Goal: Use online tool/utility: Utilize a website feature to perform a specific function

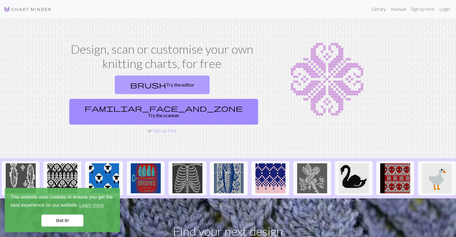
click at [126, 87] on link "brush Try the editor" at bounding box center [162, 85] width 95 height 19
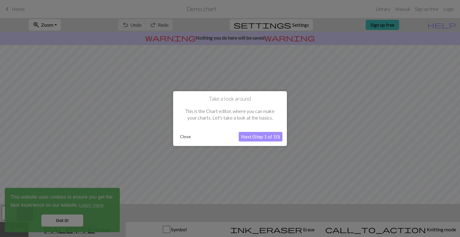
click at [254, 138] on button "Next (Step 1 of 10)" at bounding box center [261, 137] width 44 height 10
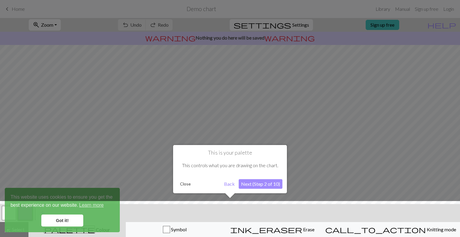
click at [62, 218] on div at bounding box center [230, 220] width 466 height 39
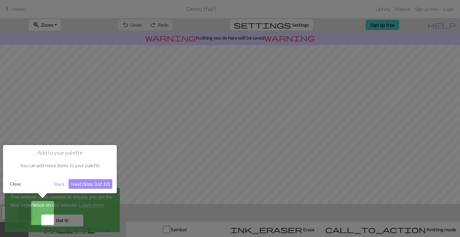
click at [59, 185] on button "Back" at bounding box center [60, 184] width 16 height 10
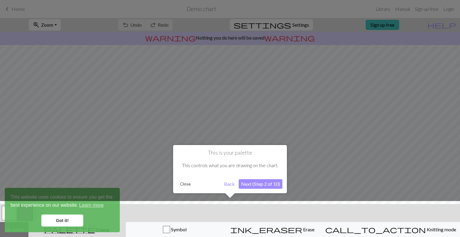
click at [266, 183] on button "Next (Step 2 of 10)" at bounding box center [261, 184] width 44 height 10
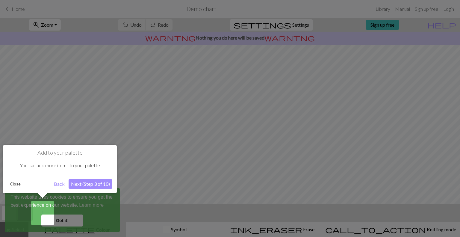
click at [104, 184] on button "Next (Step 3 of 10)" at bounding box center [91, 184] width 44 height 10
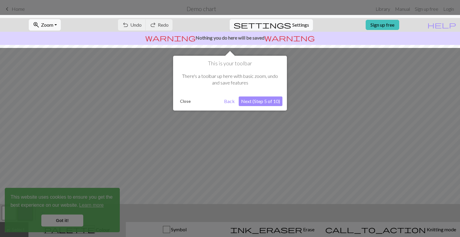
click at [264, 102] on button "Next (Step 5 of 10)" at bounding box center [261, 102] width 44 height 10
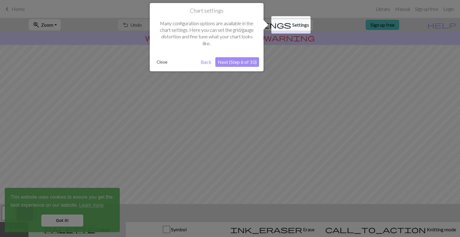
click at [234, 64] on button "Next (Step 6 of 10)" at bounding box center [238, 62] width 44 height 10
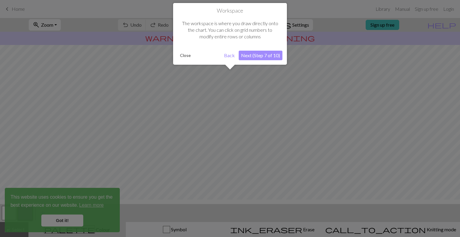
scroll to position [36, 0]
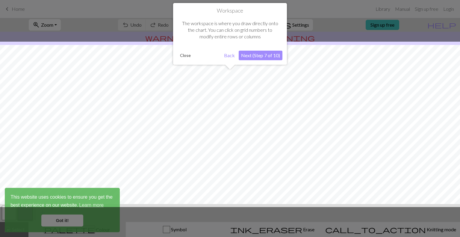
click at [260, 53] on button "Next (Step 7 of 10)" at bounding box center [261, 56] width 44 height 10
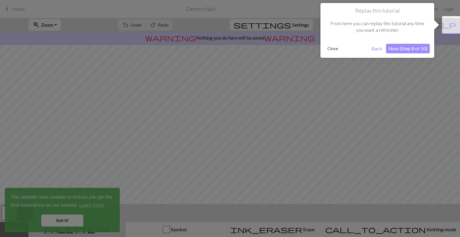
click at [402, 47] on button "Next (Step 8 of 10)" at bounding box center [408, 49] width 44 height 10
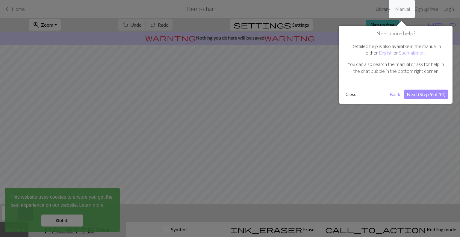
click at [422, 93] on button "Next (Step 9 of 10)" at bounding box center [427, 95] width 44 height 10
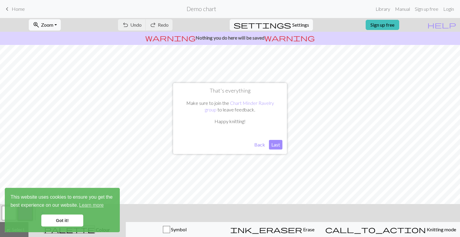
click at [258, 144] on button "Back" at bounding box center [260, 145] width 16 height 10
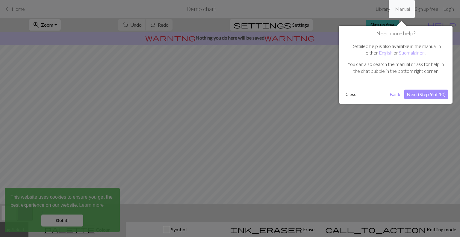
click at [431, 91] on button "Next (Step 9 of 10)" at bounding box center [427, 95] width 44 height 10
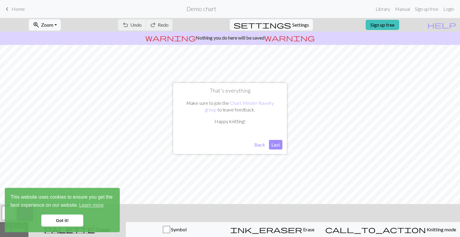
click at [274, 147] on button "Last" at bounding box center [275, 145] width 13 height 10
click at [78, 223] on link "Got it!" at bounding box center [62, 221] width 42 height 12
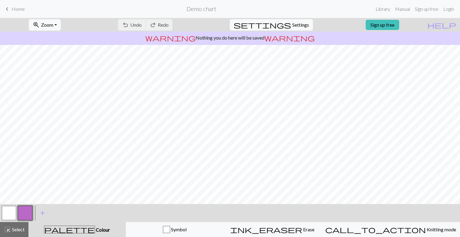
click at [12, 216] on button "button" at bounding box center [9, 213] width 14 height 14
click at [8, 216] on button "button" at bounding box center [9, 213] width 14 height 14
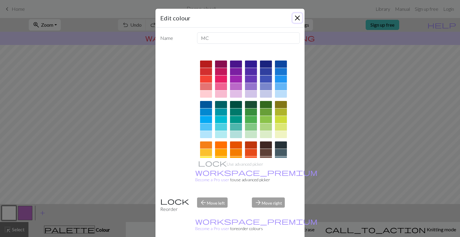
click at [295, 20] on button "Close" at bounding box center [298, 18] width 10 height 10
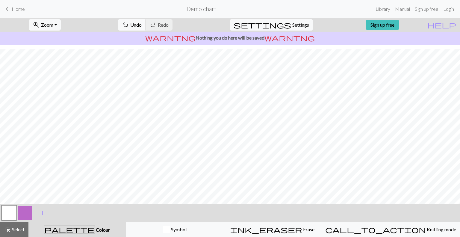
scroll to position [64, 0]
click at [129, 26] on span "undo" at bounding box center [125, 25] width 7 height 8
click at [150, 26] on div "undo Undo Undo redo Redo Redo" at bounding box center [146, 25] width 64 height 14
click at [303, 229] on span "Erase" at bounding box center [308, 230] width 12 height 6
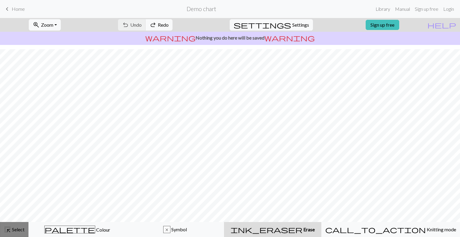
click at [12, 227] on span "Select" at bounding box center [17, 230] width 13 height 6
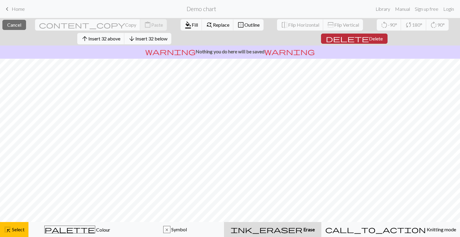
click at [369, 38] on span "Delete" at bounding box center [376, 39] width 14 height 6
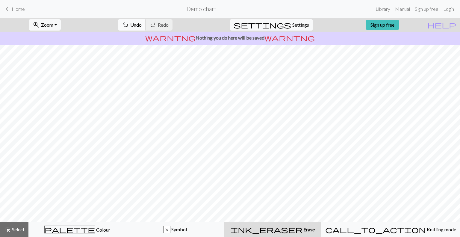
click at [142, 23] on span "Undo" at bounding box center [135, 25] width 11 height 6
click at [129, 25] on span "undo" at bounding box center [125, 25] width 7 height 8
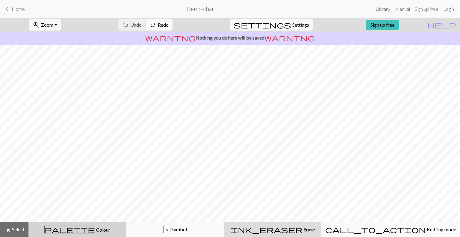
click at [109, 231] on div "palette Colour Colour" at bounding box center [77, 230] width 90 height 8
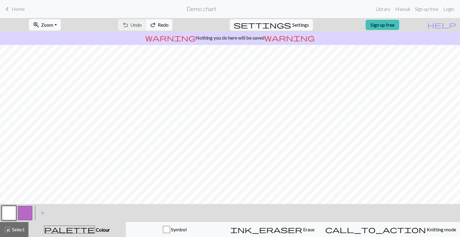
click at [7, 214] on button "button" at bounding box center [9, 213] width 14 height 14
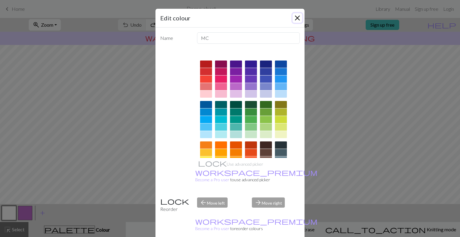
click at [294, 16] on button "Close" at bounding box center [298, 18] width 10 height 10
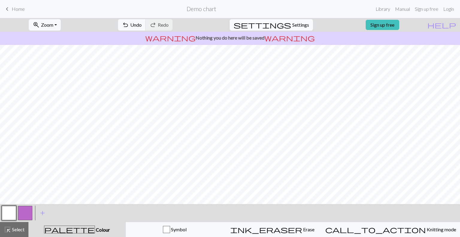
click at [279, 23] on span "settings" at bounding box center [263, 25] width 58 height 8
select select "aran"
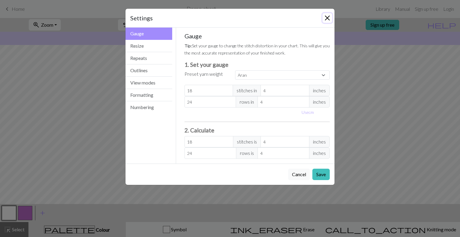
click at [330, 18] on button "Close" at bounding box center [328, 18] width 10 height 10
